Goal: Find contact information: Find contact information

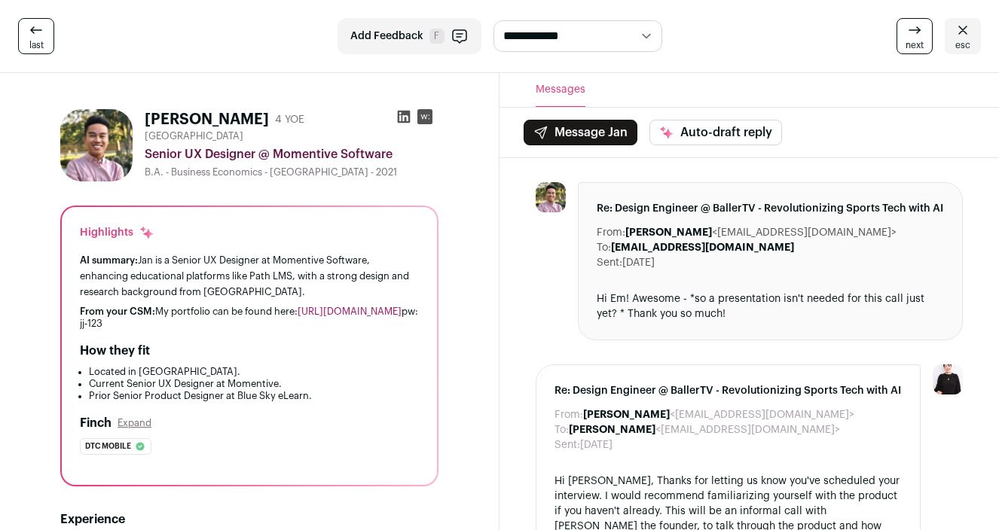
click at [42, 38] on link "last" at bounding box center [36, 36] width 36 height 36
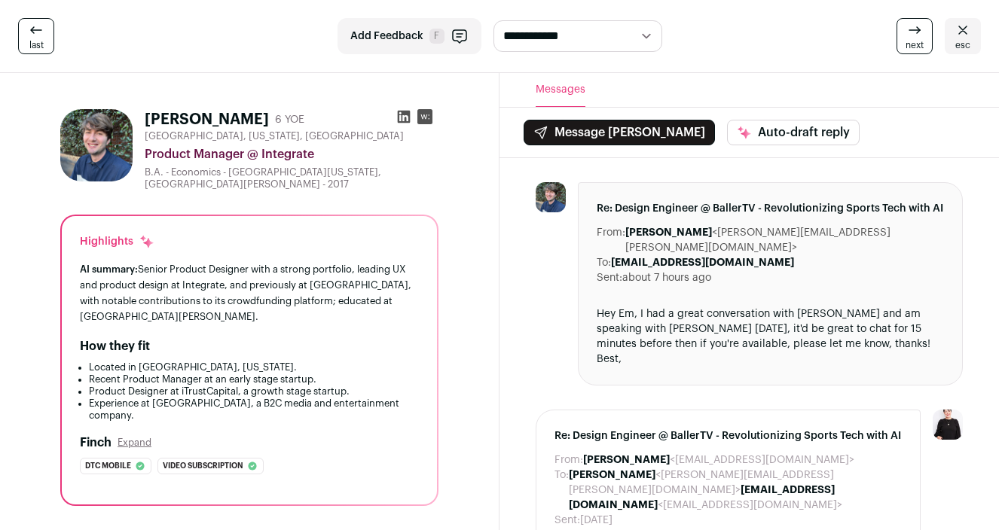
click at [42, 38] on link "last" at bounding box center [36, 36] width 36 height 36
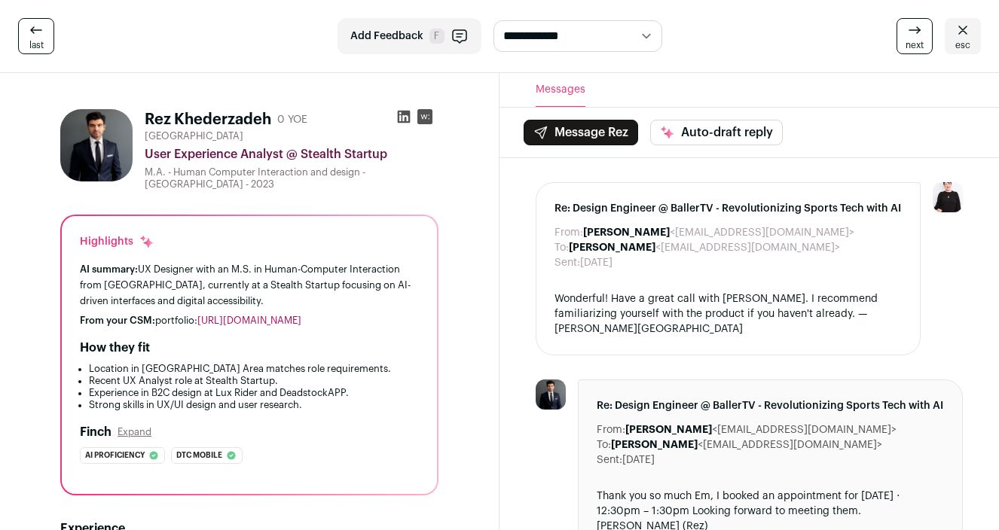
click at [42, 38] on link "last" at bounding box center [36, 36] width 36 height 36
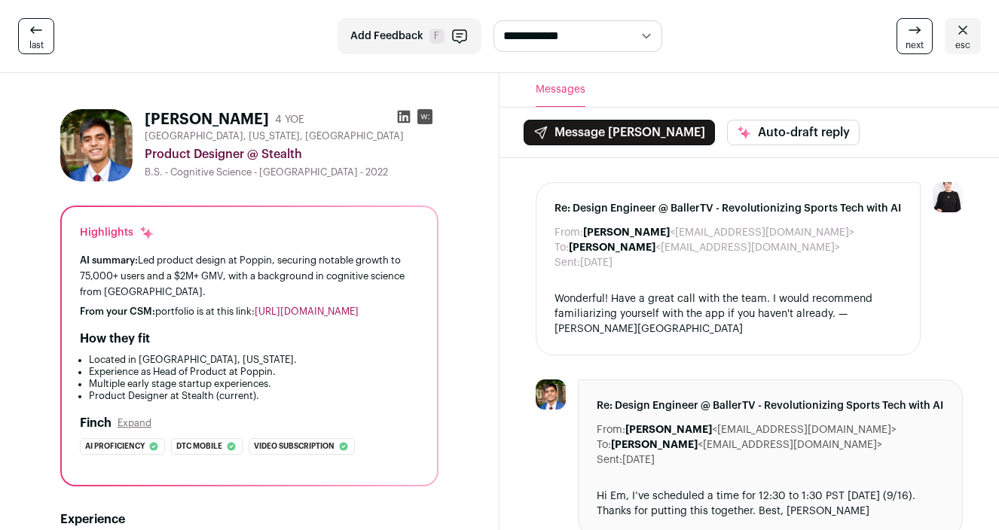
click at [42, 38] on link "last" at bounding box center [36, 36] width 36 height 36
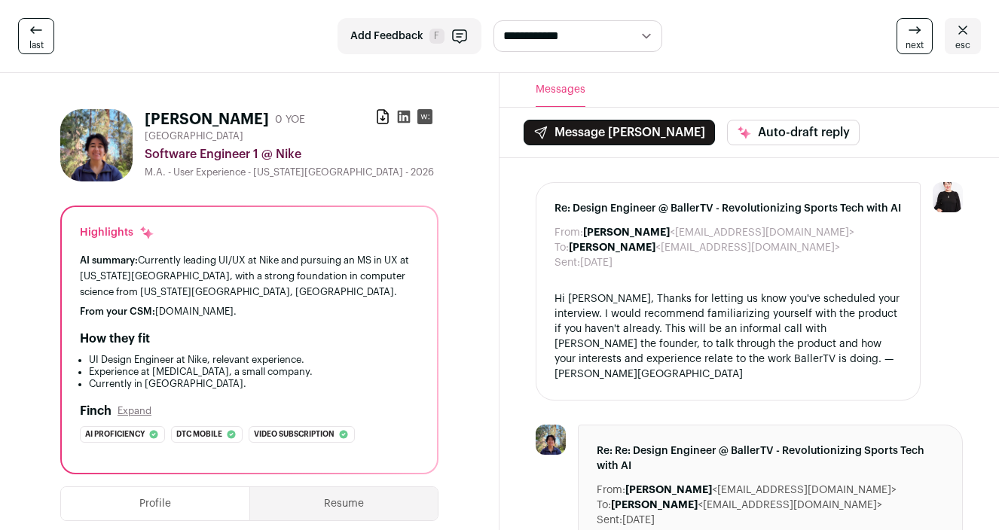
click at [406, 117] on icon at bounding box center [403, 116] width 15 height 15
drag, startPoint x: 158, startPoint y: 313, endPoint x: 264, endPoint y: 316, distance: 106.2
click at [264, 316] on div "From your CSM: [DOMAIN_NAME]." at bounding box center [249, 312] width 339 height 12
copy div "[DOMAIN_NAME]."
